Goal: Check status: Check status

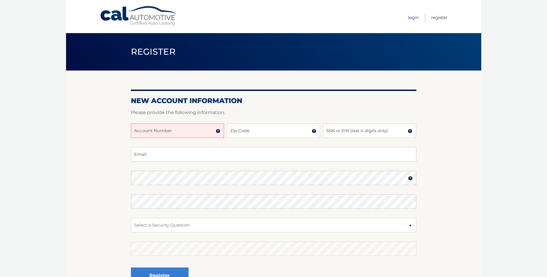
click at [415, 17] on link "Login" at bounding box center [413, 18] width 11 height 10
click at [412, 17] on link "Login" at bounding box center [413, 18] width 11 height 10
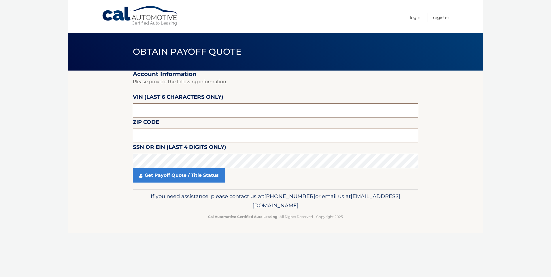
click at [155, 110] on input "text" at bounding box center [275, 111] width 285 height 14
type input "607363"
click at [164, 135] on input "text" at bounding box center [275, 136] width 285 height 14
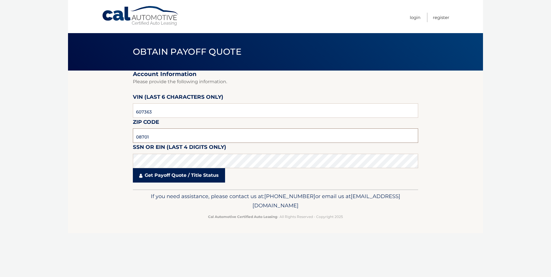
type input "08701"
click at [157, 179] on link "Get Payoff Quote / Title Status" at bounding box center [179, 175] width 92 height 14
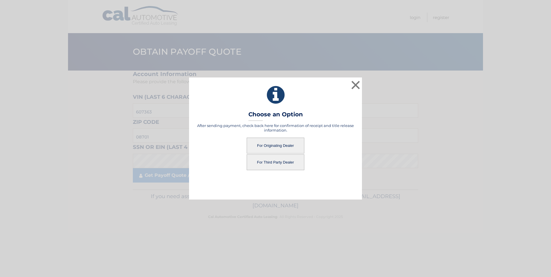
click at [259, 143] on button "For Originating Dealer" at bounding box center [276, 146] width 58 height 16
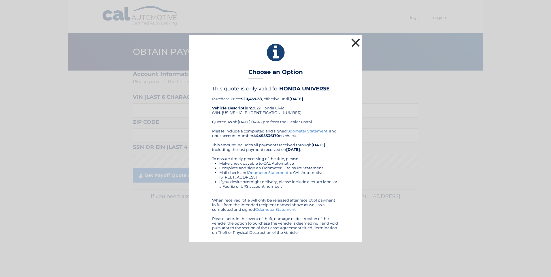
click at [356, 43] on button "×" at bounding box center [356, 43] width 12 height 12
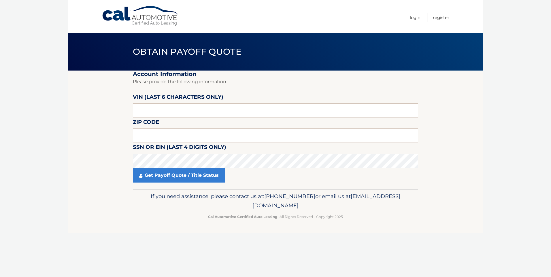
click at [355, 12] on nav "Menu Login Register" at bounding box center [316, 16] width 265 height 33
